Goal: Information Seeking & Learning: Learn about a topic

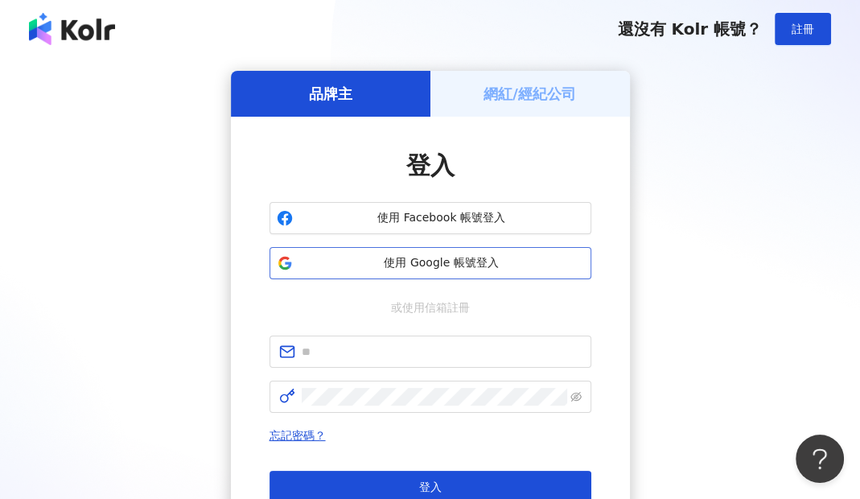
click at [444, 259] on span "使用 Google 帳號登入" at bounding box center [441, 263] width 285 height 16
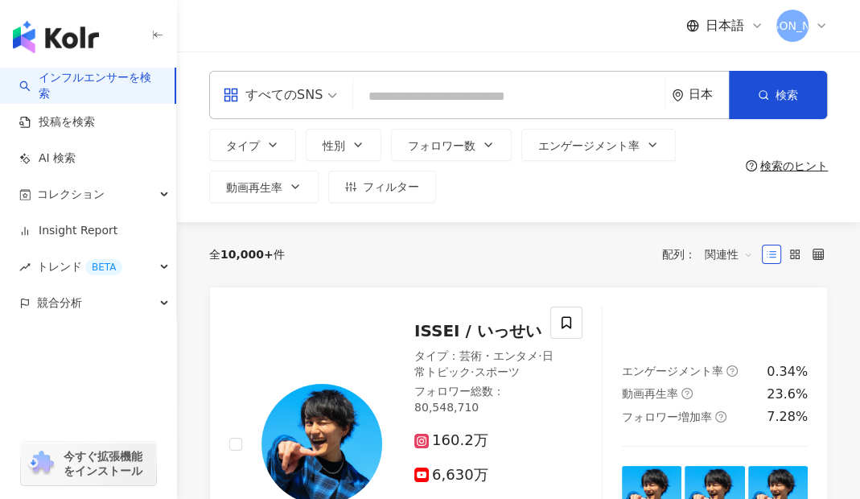
click at [286, 9] on div "日本語 米" at bounding box center [518, 25] width 619 height 51
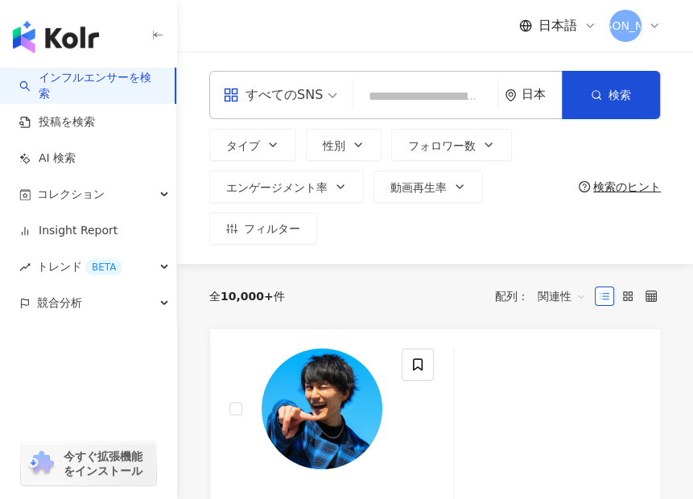
click at [236, 24] on div "日本語 米" at bounding box center [434, 25] width 451 height 51
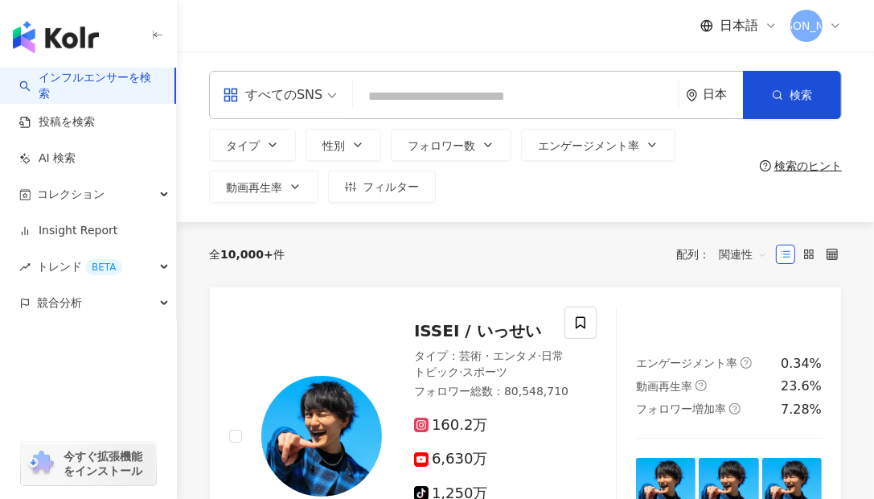
click at [530, 93] on input "search" at bounding box center [516, 96] width 313 height 31
click at [494, 32] on div "日本語 米" at bounding box center [525, 25] width 633 height 51
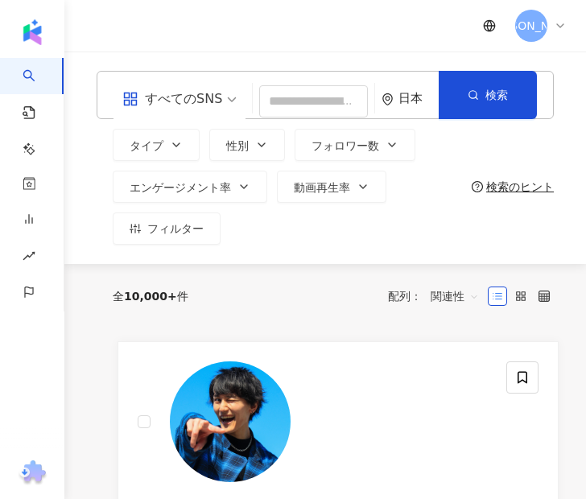
drag, startPoint x: 366, startPoint y: 24, endPoint x: 378, endPoint y: 11, distance: 17.6
click at [367, 23] on div "[PERSON_NAME]" at bounding box center [324, 25] width 521 height 51
click at [327, 51] on div "[PERSON_NAME]" at bounding box center [324, 25] width 521 height 51
click at [303, 35] on div "[PERSON_NAME]" at bounding box center [324, 25] width 521 height 51
